Goal: Information Seeking & Learning: Learn about a topic

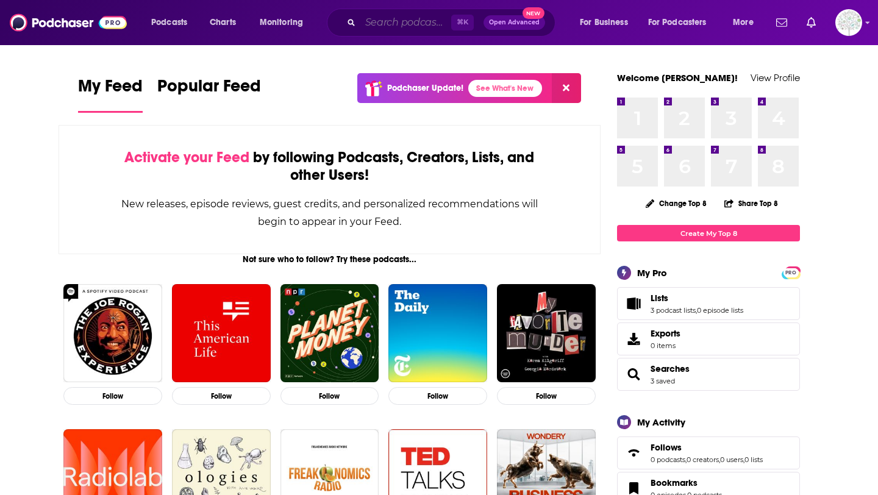
click at [404, 24] on input "Search podcasts, credits, & more..." at bounding box center [405, 23] width 91 height 20
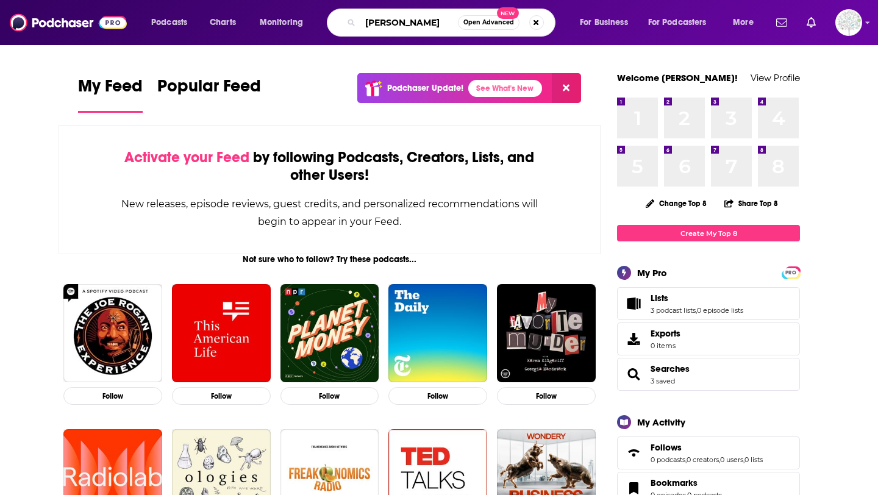
type input "[PERSON_NAME]"
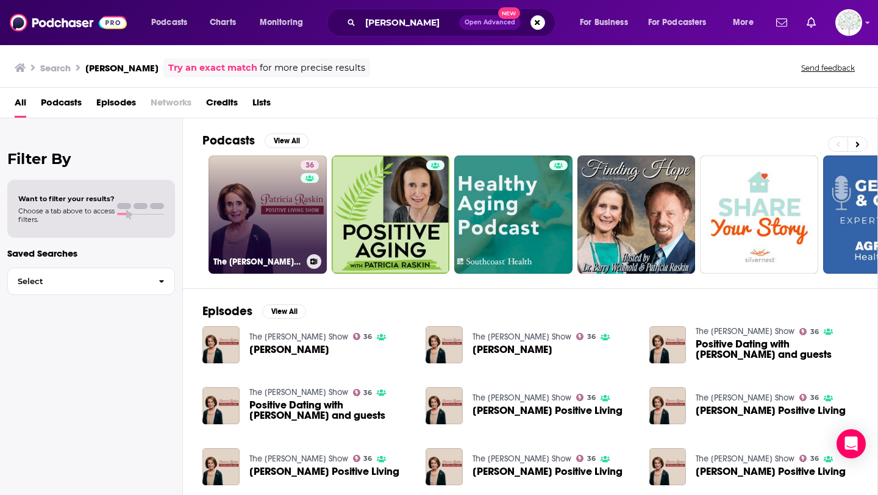
click at [259, 184] on link "36 The [PERSON_NAME] Show" at bounding box center [268, 215] width 118 height 118
